Goal: Transaction & Acquisition: Purchase product/service

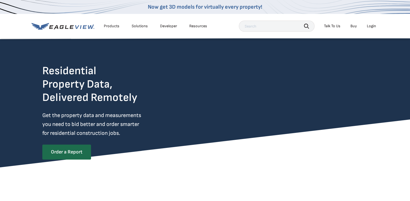
click at [371, 26] on div "Login" at bounding box center [371, 26] width 9 height 5
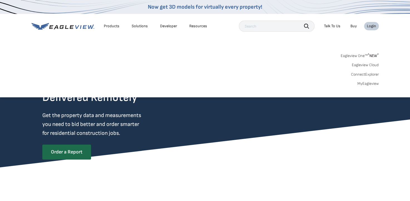
click at [370, 26] on div "Login" at bounding box center [371, 26] width 9 height 5
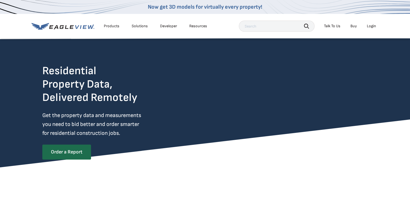
click at [369, 27] on div "Login" at bounding box center [371, 26] width 9 height 5
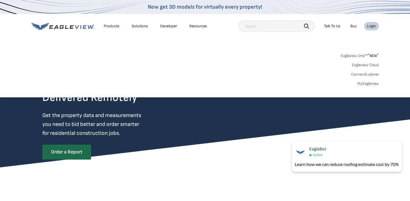
click at [365, 82] on link "MyEagleview" at bounding box center [368, 83] width 21 height 5
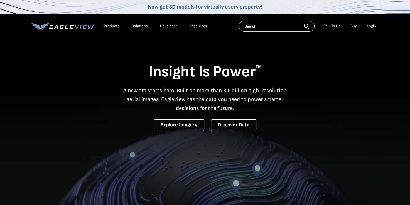
click at [371, 26] on div "Login" at bounding box center [371, 26] width 9 height 5
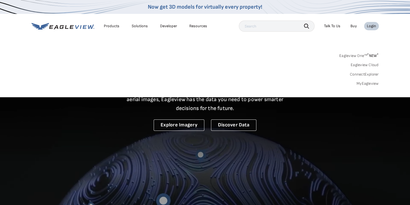
click at [370, 85] on link "MyEagleview" at bounding box center [368, 83] width 22 height 5
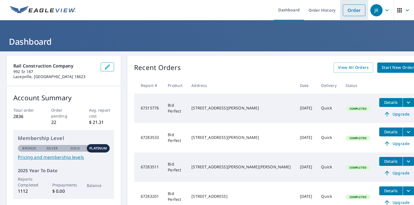
click at [354, 11] on link "Order" at bounding box center [354, 10] width 23 height 12
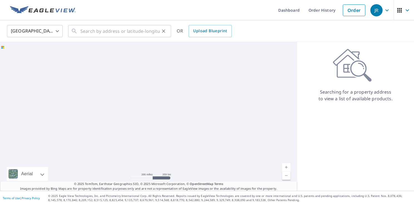
click at [76, 32] on icon at bounding box center [74, 31] width 5 height 5
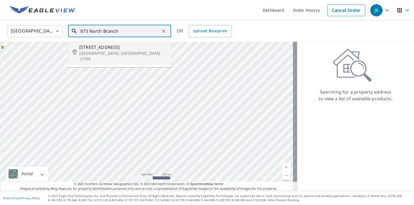
click at [100, 50] on span "[STREET_ADDRESS]" at bounding box center [122, 47] width 87 height 7
type input "[STREET_ADDRESS]"
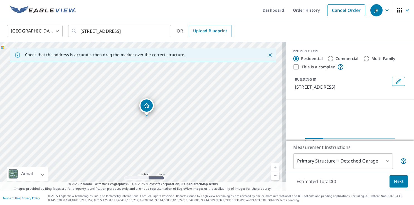
click at [273, 169] on link "Current Level 17, Zoom In" at bounding box center [275, 167] width 8 height 8
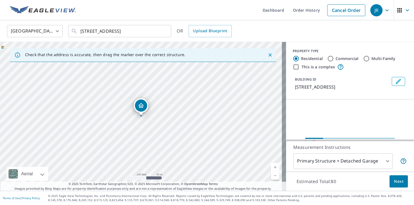
click at [273, 169] on link "Current Level 18, Zoom In" at bounding box center [275, 167] width 8 height 8
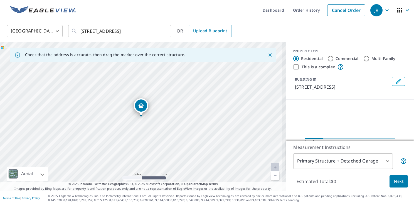
click at [273, 169] on link "Current Level 19, Zoom In Disabled" at bounding box center [275, 167] width 8 height 8
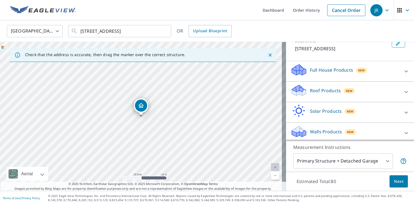
scroll to position [40, 0]
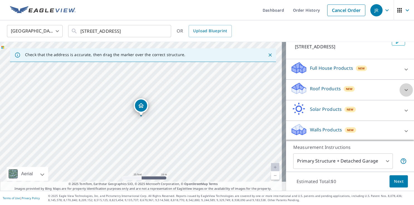
click at [403, 89] on icon at bounding box center [406, 90] width 7 height 7
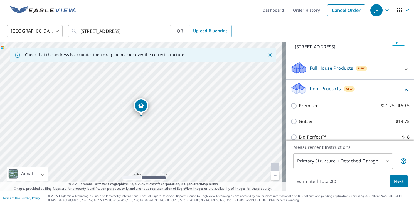
scroll to position [87, 0]
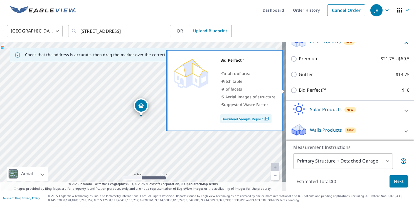
click at [293, 92] on input "Bid Perfect™ $18" at bounding box center [295, 90] width 8 height 7
checkbox input "true"
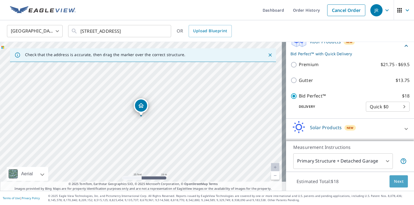
click at [400, 183] on button "Next" at bounding box center [399, 182] width 18 height 13
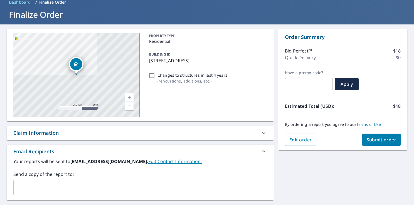
scroll to position [96, 0]
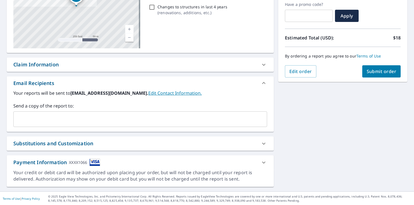
click at [33, 123] on input "text" at bounding box center [136, 119] width 241 height 11
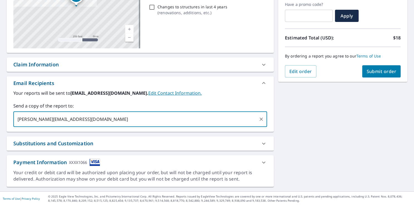
type input "[PERSON_NAME][EMAIL_ADDRESS][DOMAIN_NAME]"
click at [369, 71] on span "Submit order" at bounding box center [382, 71] width 30 height 6
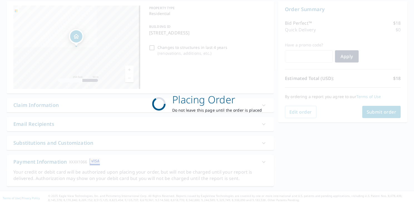
scroll to position [54, 0]
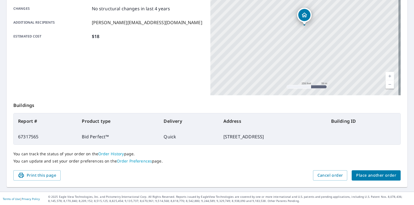
scroll to position [122, 0]
click at [384, 177] on span "Place another order" at bounding box center [376, 175] width 40 height 7
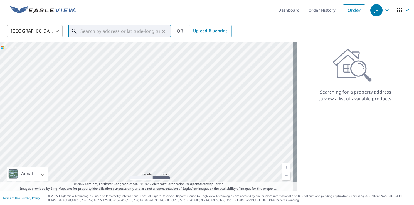
click at [91, 36] on input "text" at bounding box center [119, 31] width 79 height 16
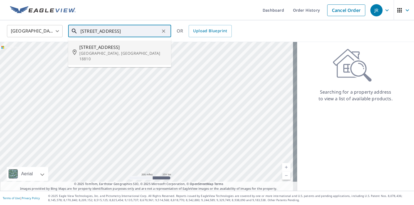
click at [89, 52] on p "[GEOGRAPHIC_DATA], [GEOGRAPHIC_DATA] 18810" at bounding box center [122, 56] width 87 height 11
type input "[STREET_ADDRESS]"
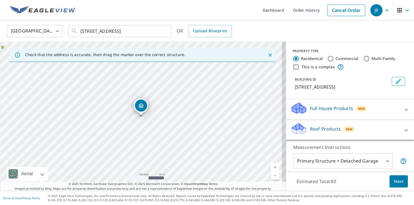
click at [272, 168] on link "Current Level 17, Zoom In" at bounding box center [275, 167] width 8 height 8
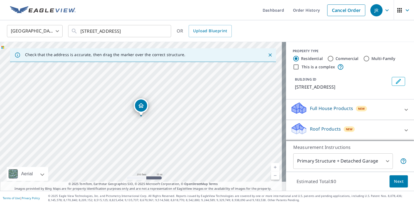
click at [272, 168] on link "Current Level 18, Zoom In" at bounding box center [275, 167] width 8 height 8
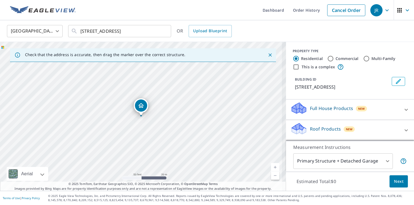
click at [272, 168] on link "Current Level 19, Zoom In" at bounding box center [275, 167] width 8 height 8
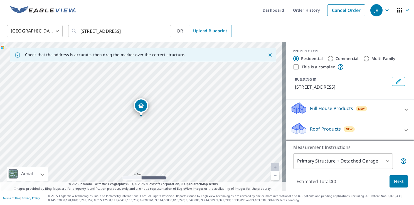
click at [272, 168] on link "Current Level 20, Zoom In Disabled" at bounding box center [275, 167] width 8 height 8
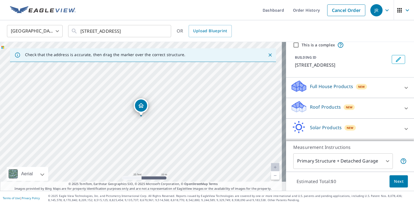
scroll to position [40, 0]
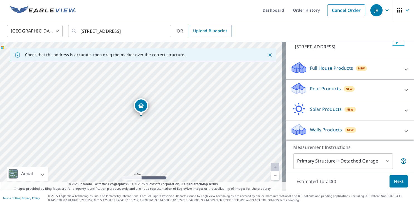
click at [403, 91] on icon at bounding box center [406, 90] width 7 height 7
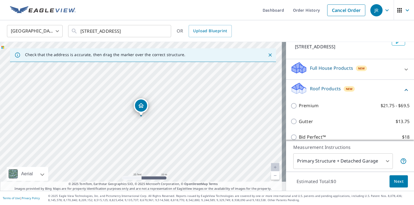
scroll to position [87, 0]
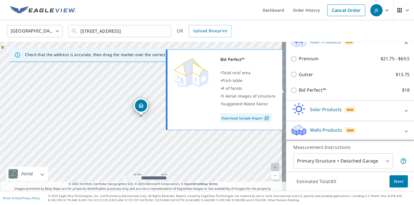
click at [291, 89] on input "Bid Perfect™ $18" at bounding box center [295, 90] width 8 height 7
checkbox input "true"
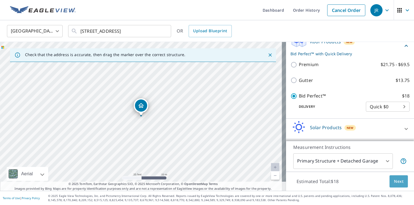
click at [394, 181] on span "Next" at bounding box center [398, 181] width 9 height 7
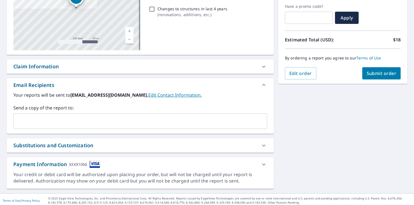
scroll to position [96, 0]
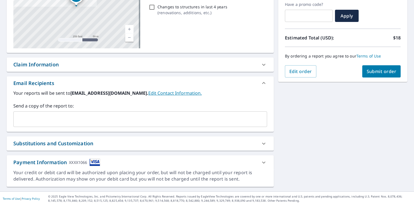
click at [41, 126] on div "​" at bounding box center [140, 120] width 254 height 16
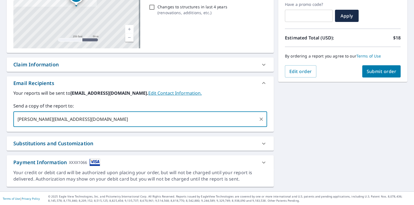
type input "[PERSON_NAME][EMAIL_ADDRESS][DOMAIN_NAME]"
click at [370, 70] on span "Submit order" at bounding box center [382, 71] width 30 height 6
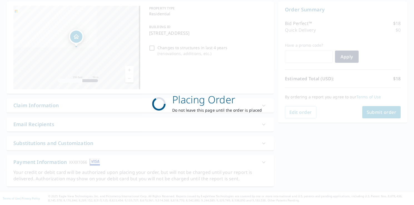
scroll to position [54, 0]
